Goal: Find specific page/section: Find specific page/section

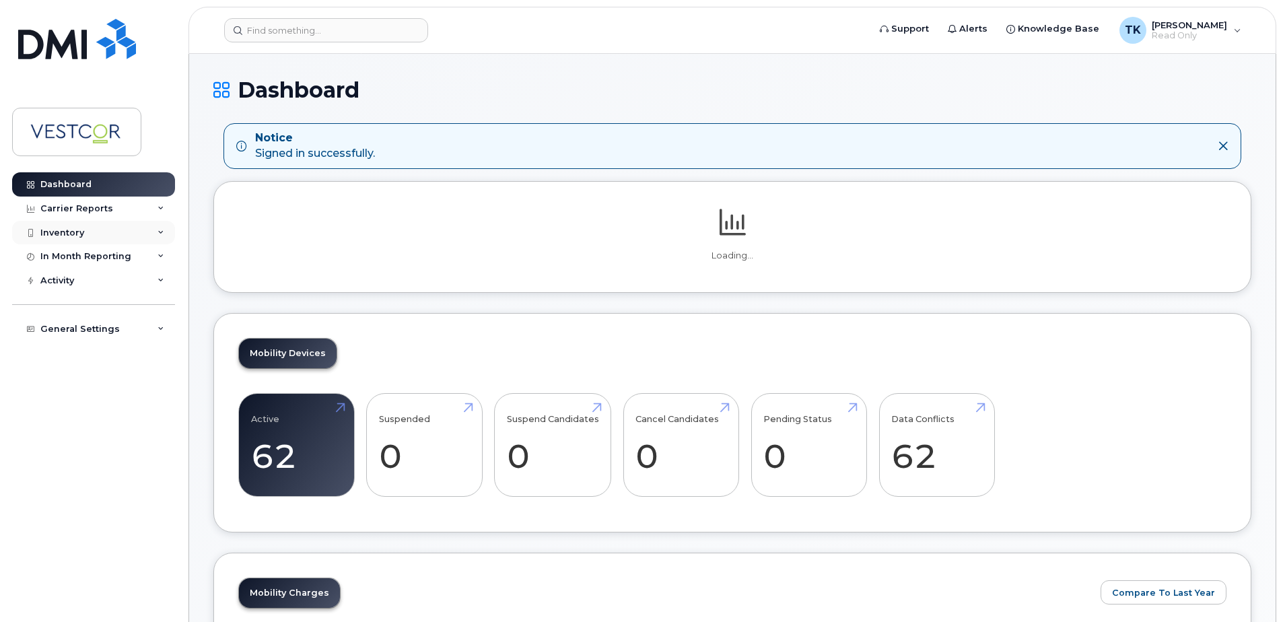
click at [156, 236] on div "Inventory" at bounding box center [93, 233] width 163 height 24
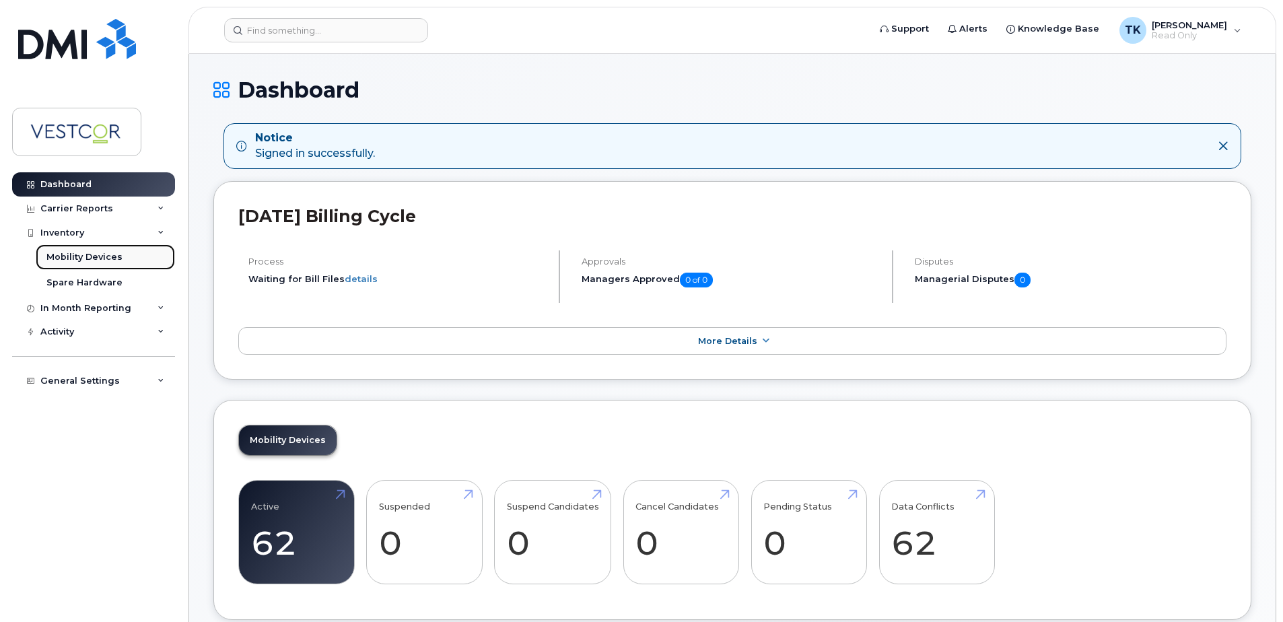
click at [81, 259] on div "Mobility Devices" at bounding box center [84, 257] width 76 height 12
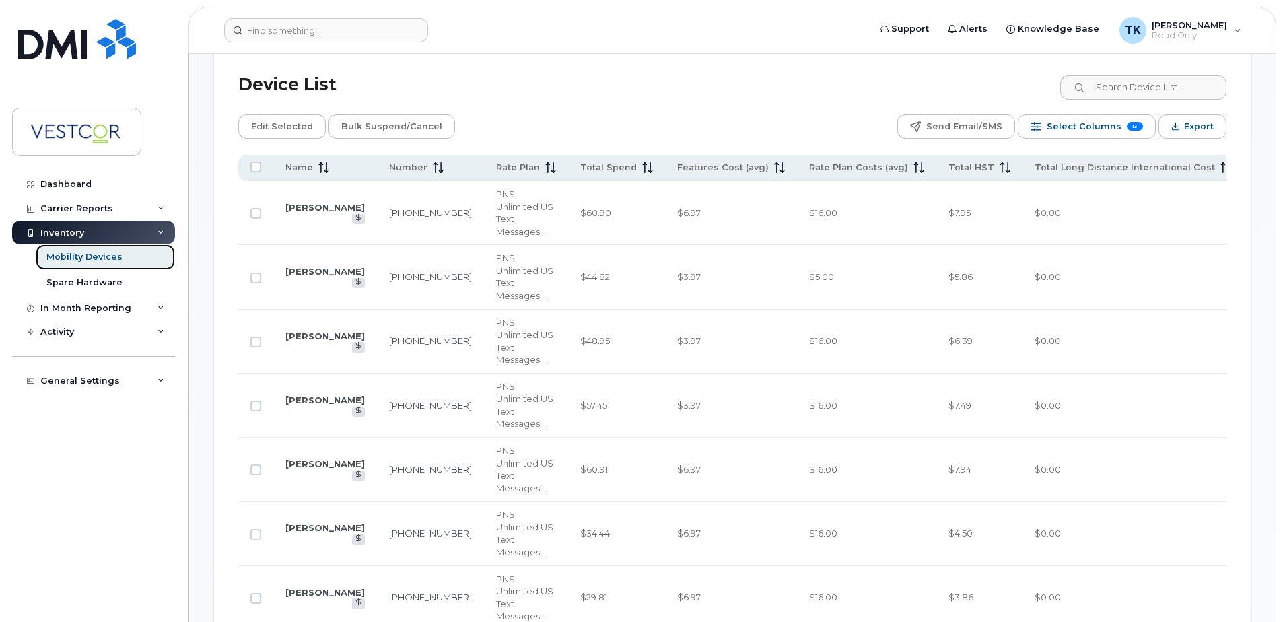
scroll to position [471, 0]
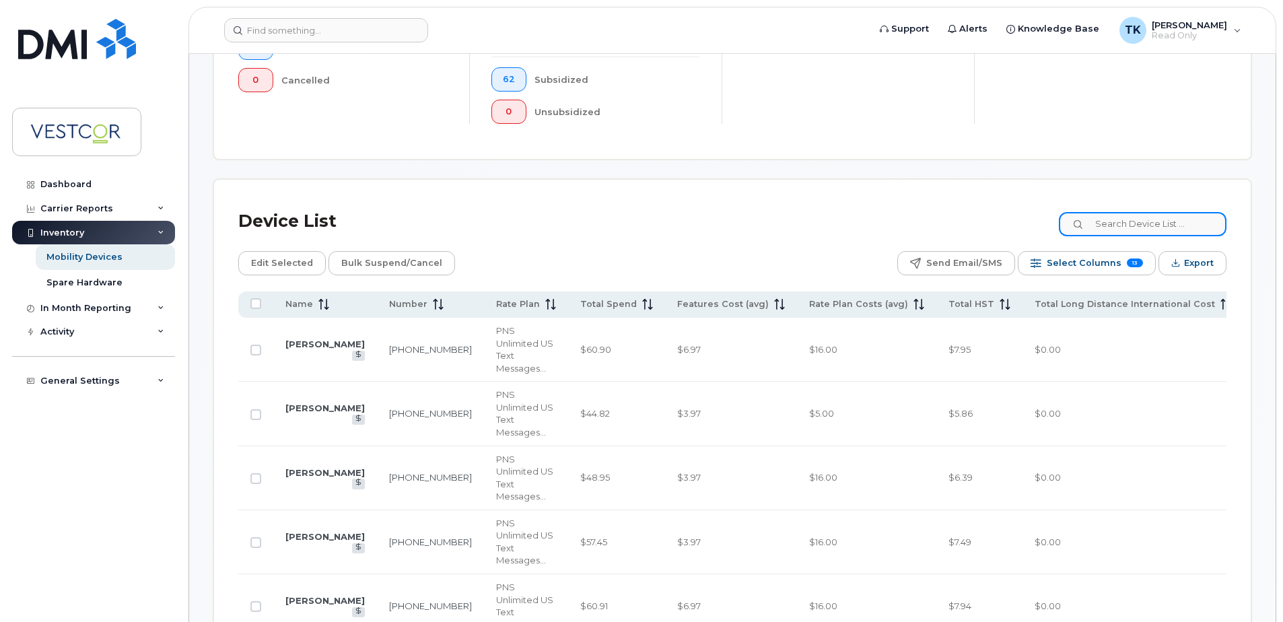
click at [1138, 221] on input at bounding box center [1143, 224] width 168 height 24
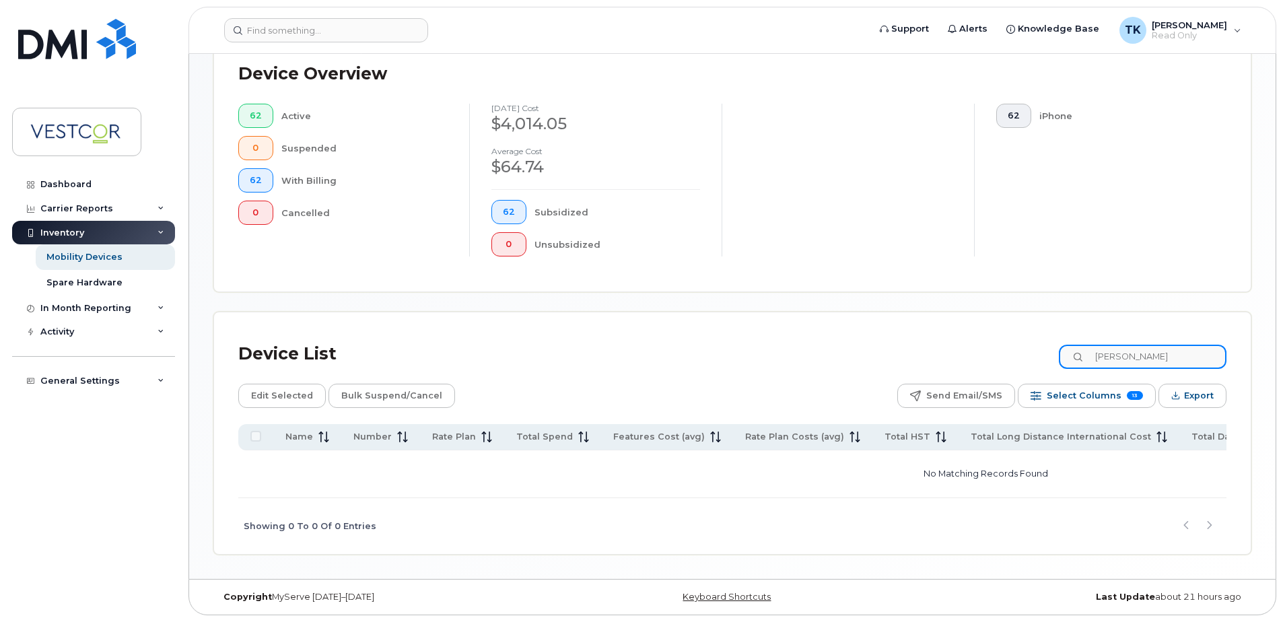
scroll to position [359, 0]
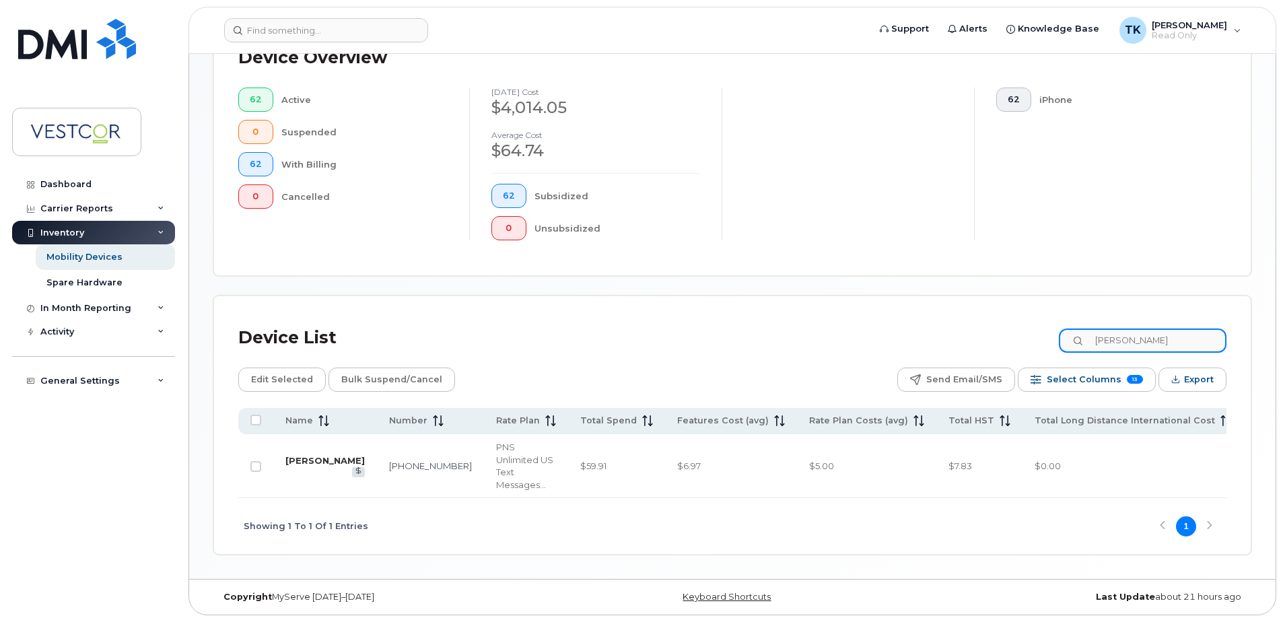
type input "bishop"
click at [297, 459] on link "[PERSON_NAME]" at bounding box center [324, 460] width 79 height 11
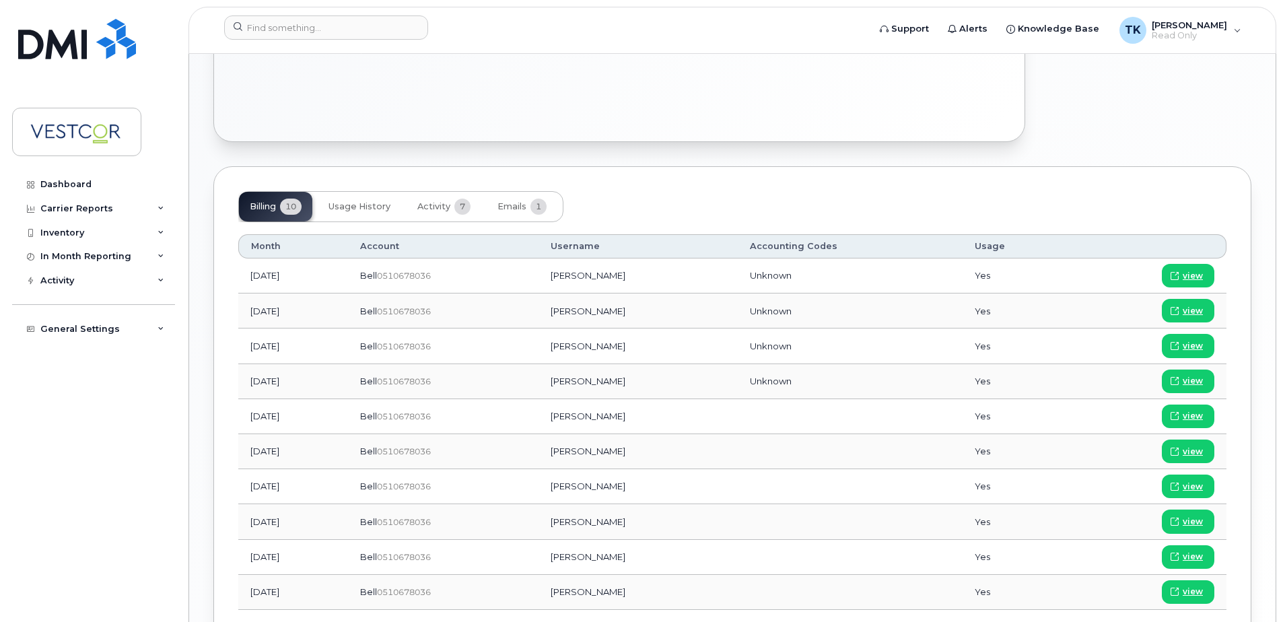
scroll to position [741, 0]
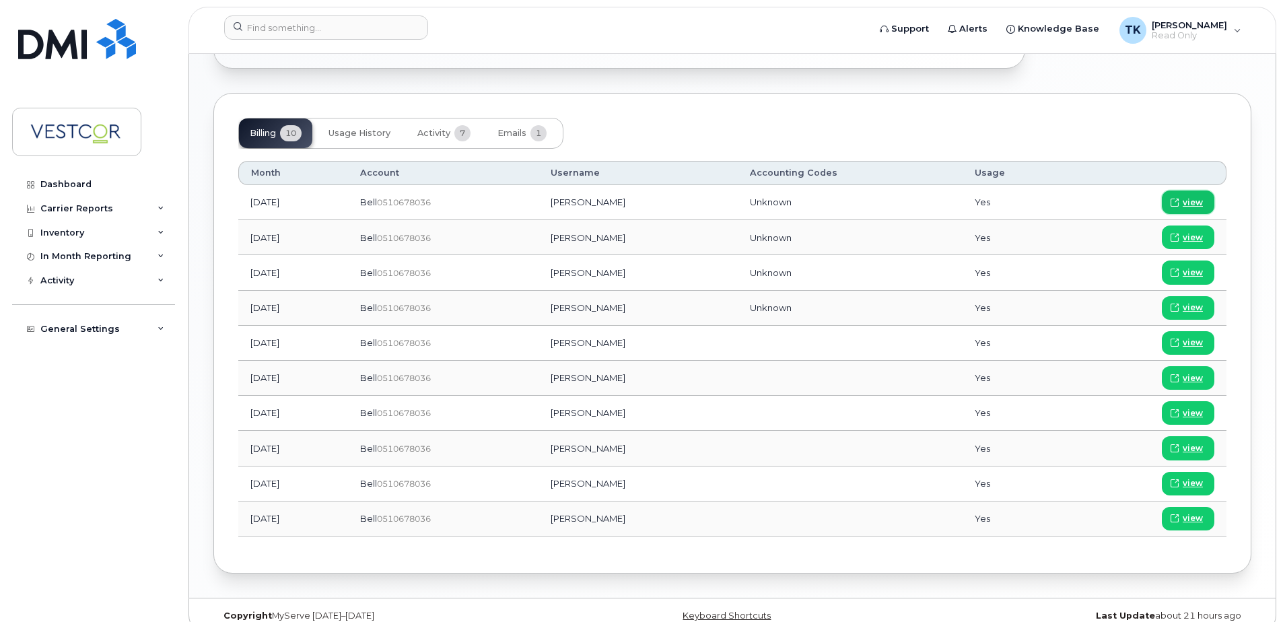
click at [1200, 197] on span "view" at bounding box center [1193, 203] width 20 height 12
